Goal: Task Accomplishment & Management: Manage account settings

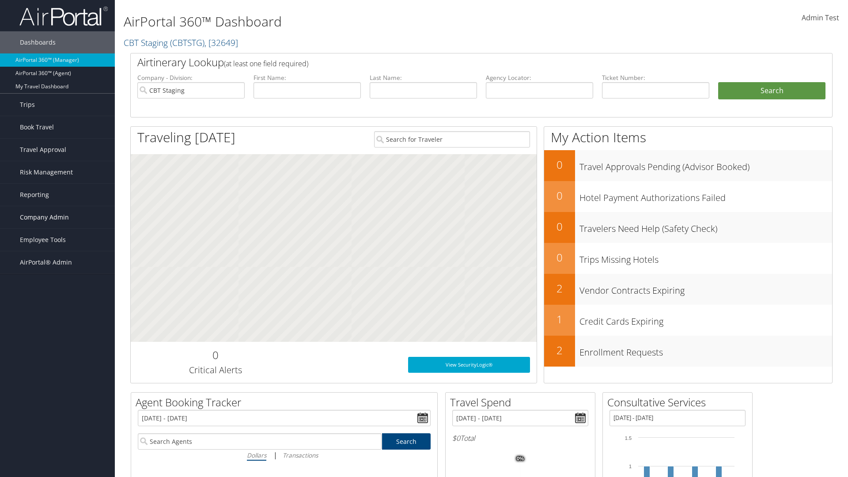
click at [57, 217] on span "Company Admin" at bounding box center [44, 217] width 49 height 22
click at [57, 261] on link "People" at bounding box center [57, 261] width 115 height 13
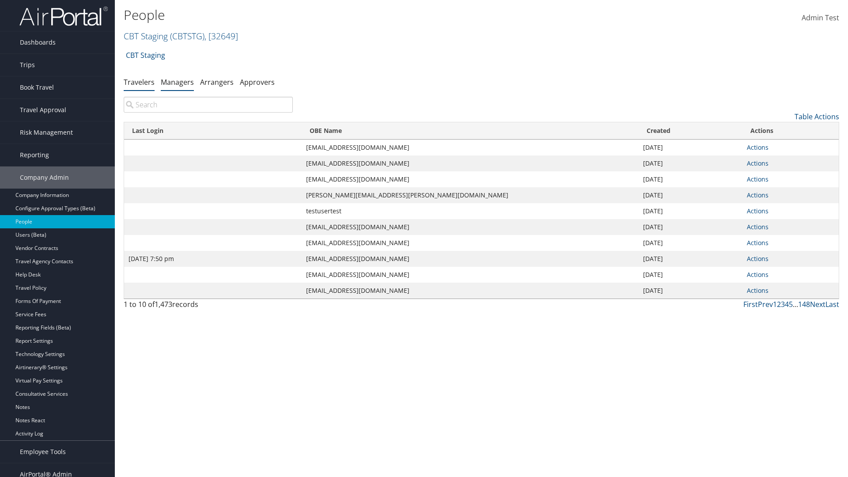
click at [177, 82] on link "Managers" at bounding box center [177, 82] width 33 height 10
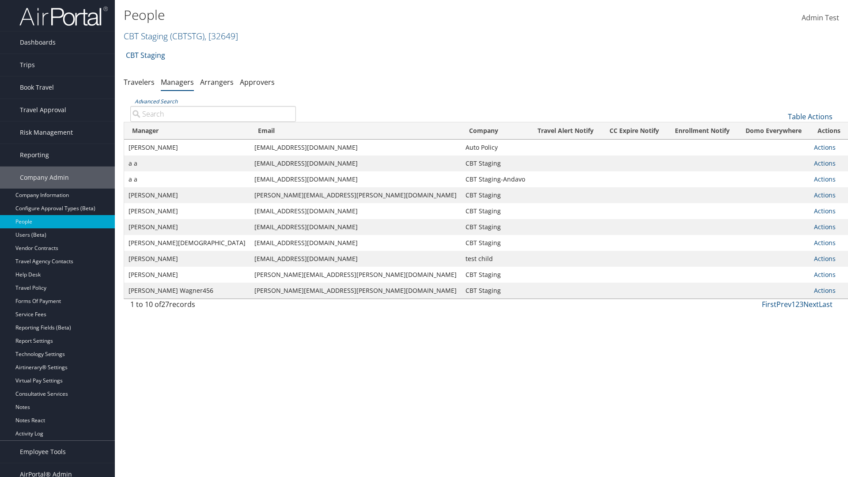
click at [213, 113] on input "Advanced Search" at bounding box center [213, 114] width 166 height 16
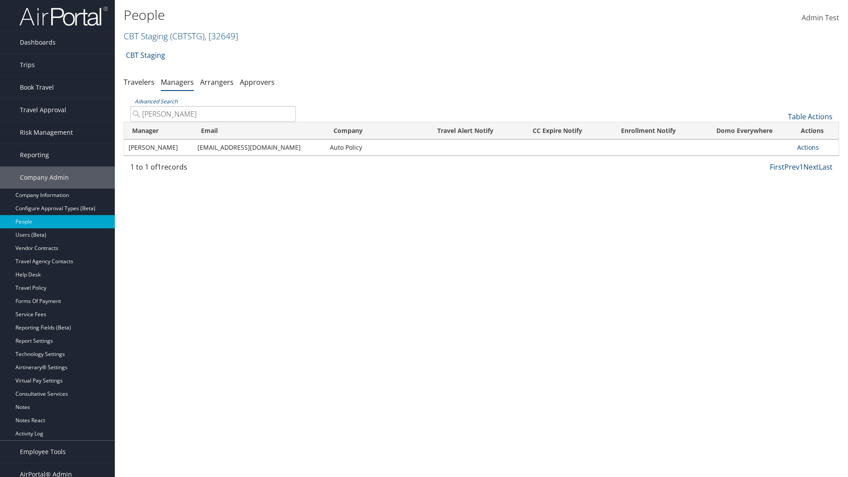
type input "Tulio Figarola"
click at [807, 147] on link "Actions" at bounding box center [808, 147] width 22 height 8
click at [773, 160] on link "User Settings" at bounding box center [773, 160] width 83 height 15
